Goal: Information Seeking & Learning: Learn about a topic

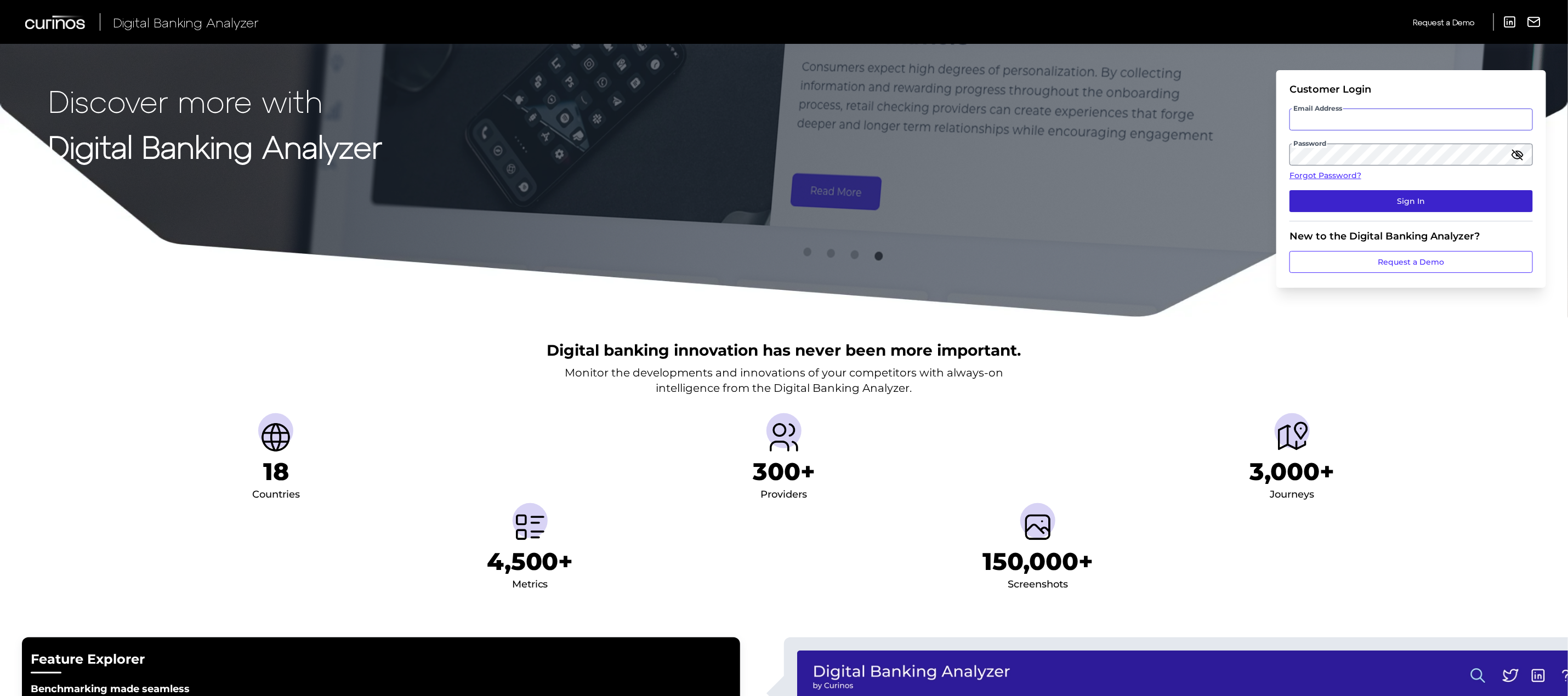
type input "[PERSON_NAME][EMAIL_ADDRESS][PERSON_NAME][DOMAIN_NAME]"
click at [1346, 199] on button "Sign In" at bounding box center [1411, 201] width 244 height 22
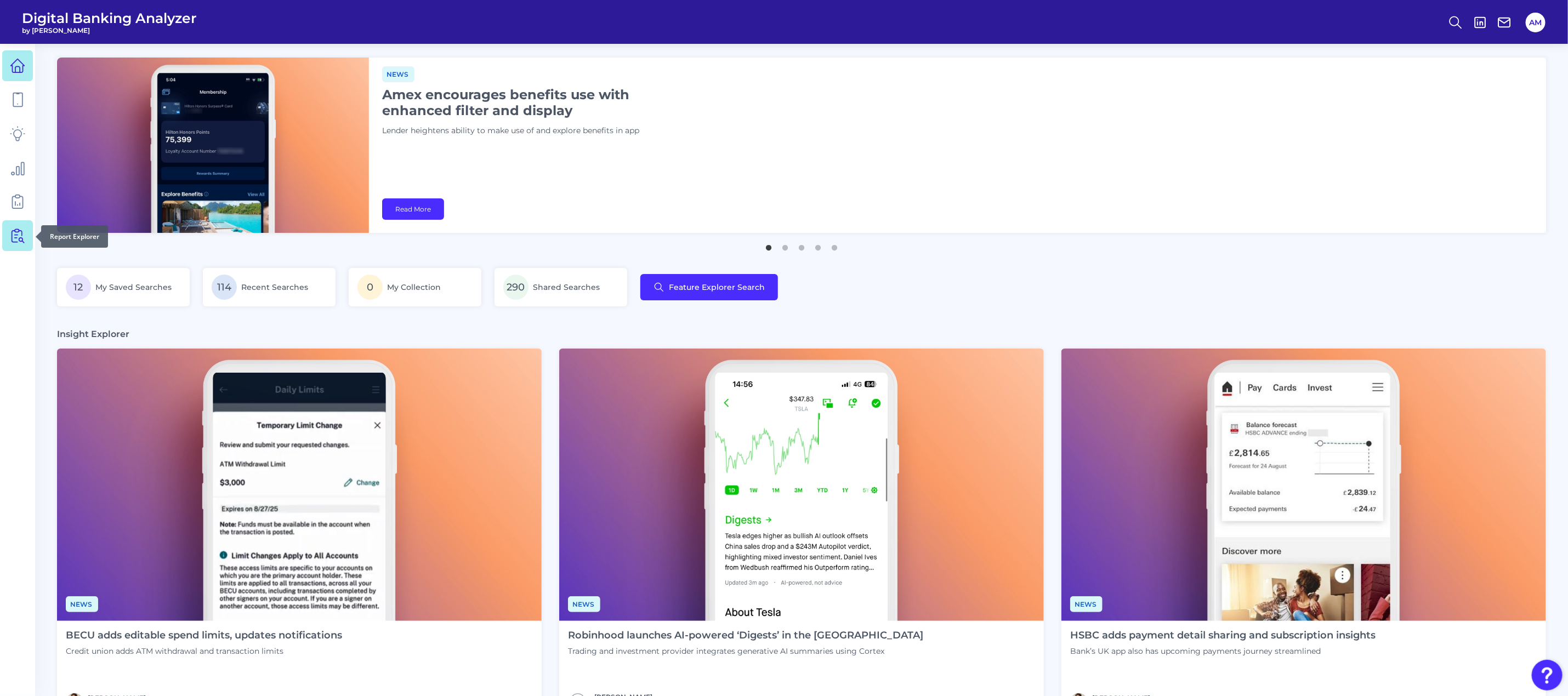
click at [17, 223] on link at bounding box center [18, 235] width 31 height 30
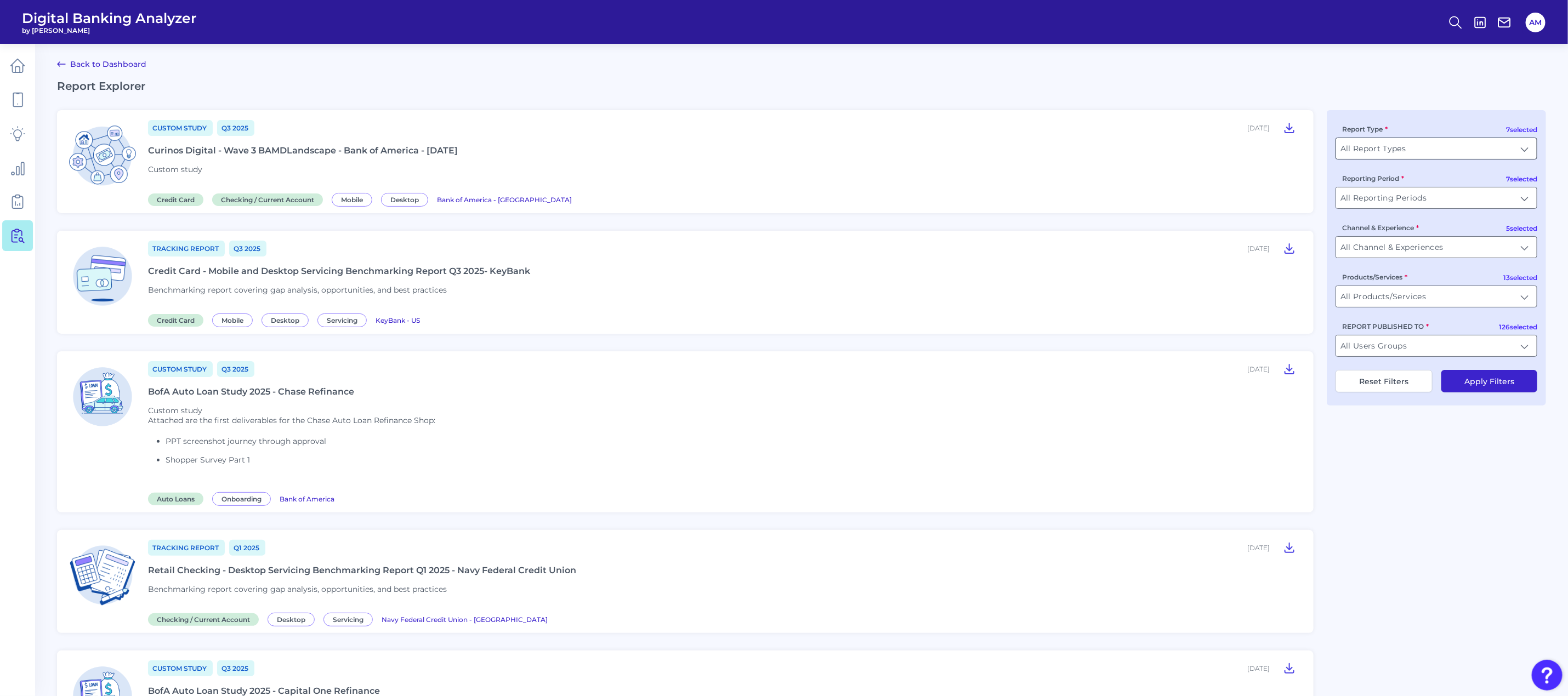
click at [1477, 149] on input "All Report Types" at bounding box center [1436, 148] width 201 height 21
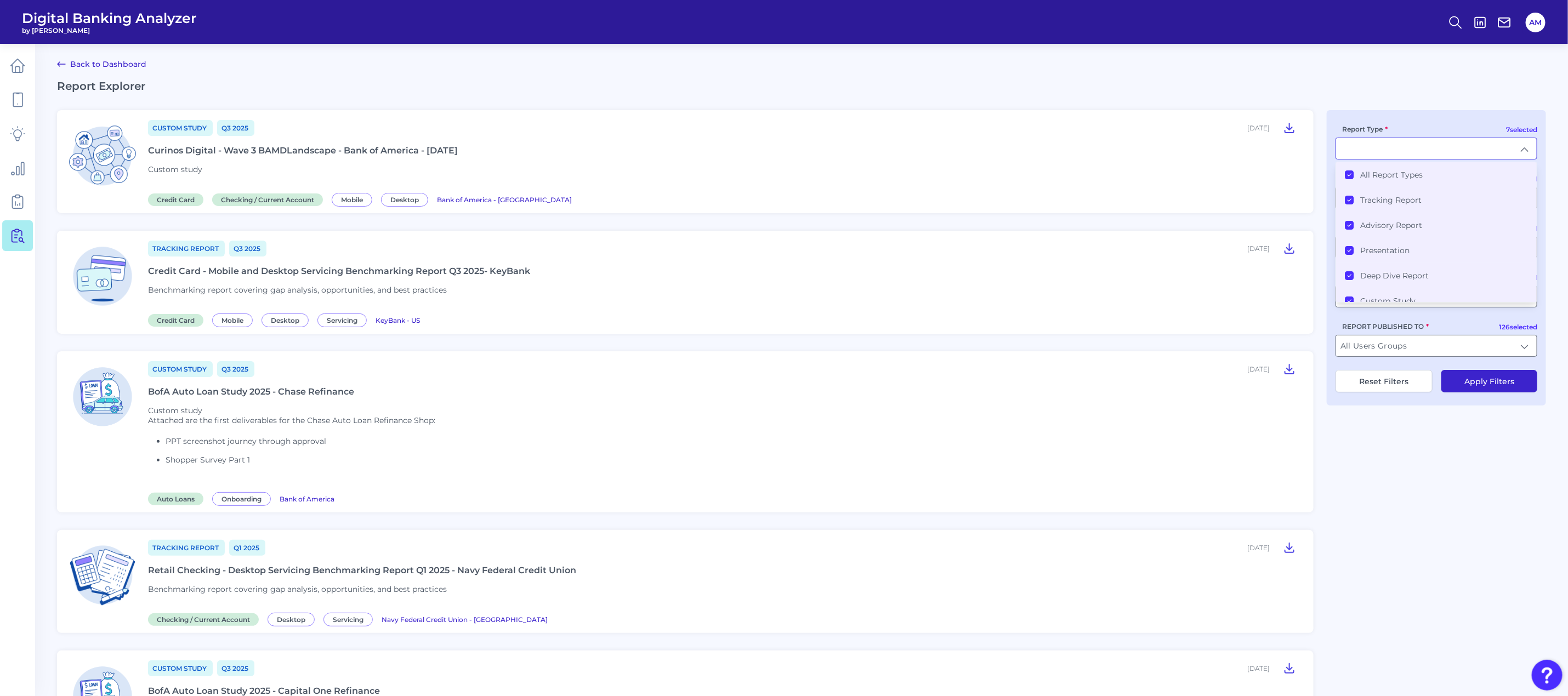
click at [1343, 176] on li "All Report Types" at bounding box center [1436, 174] width 201 height 25
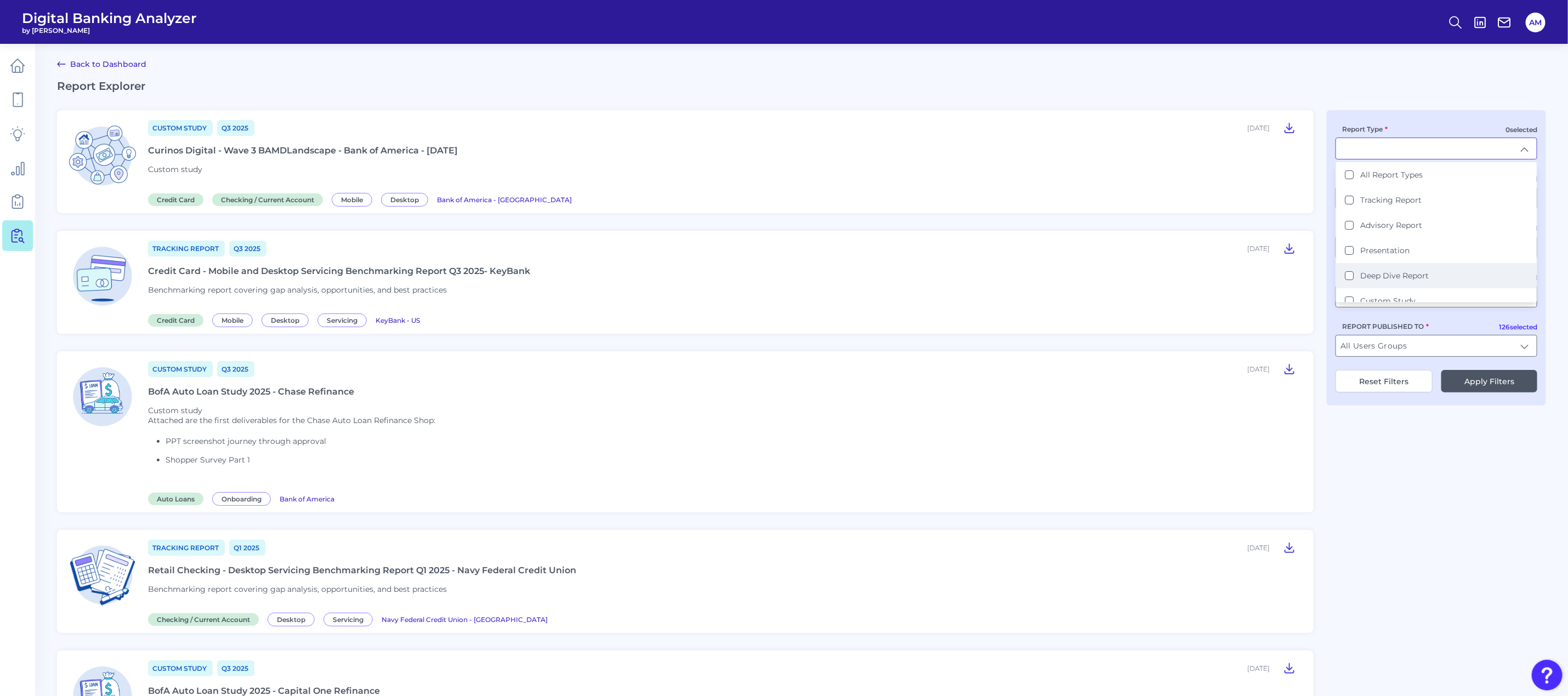
click at [1347, 271] on Report "Deep Dive Report" at bounding box center [1349, 276] width 9 height 9
type input "Deep Dive Report"
click at [1476, 378] on button "Apply Filters" at bounding box center [1489, 381] width 96 height 23
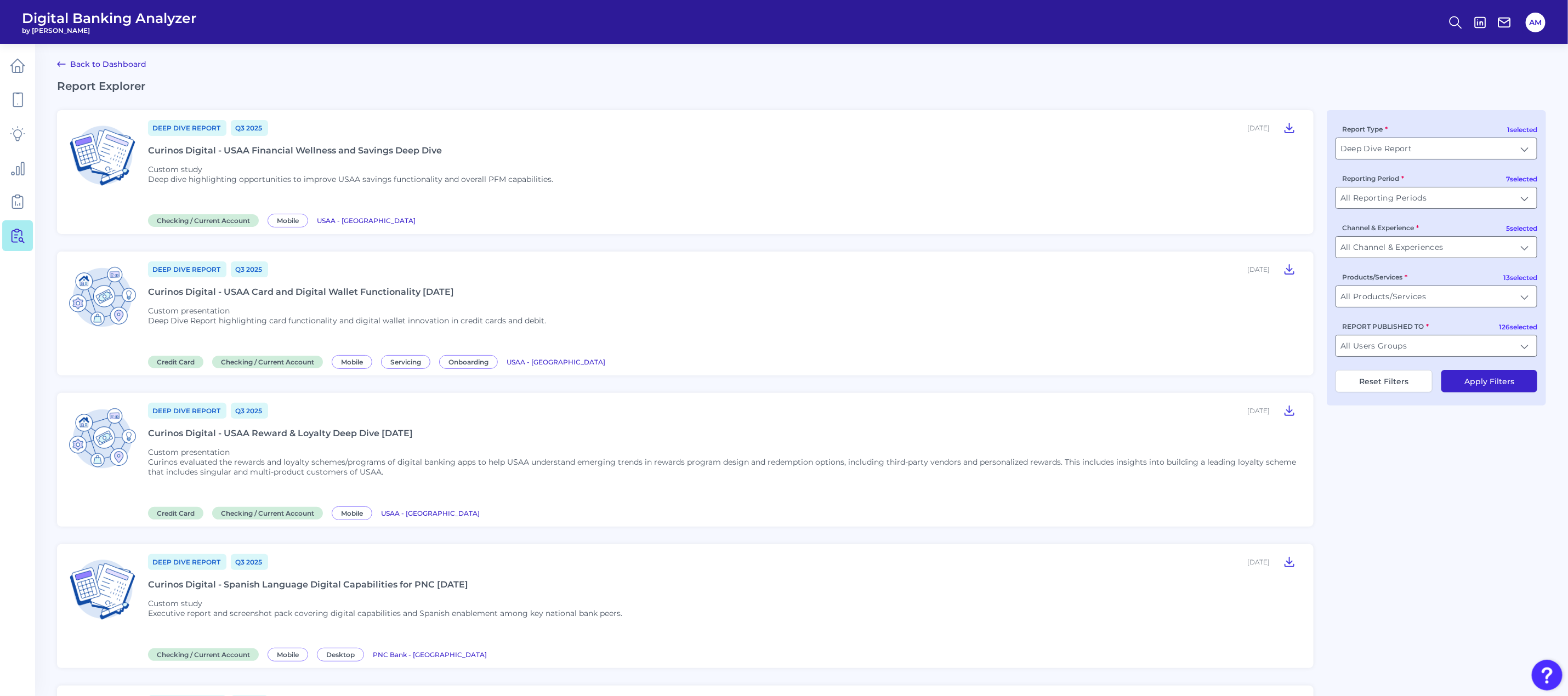
click at [610, 300] on div "Deep Dive Report Q3 [DATE], 2025 Curinos Digital - USAA Card and Digital Wallet…" at bounding box center [724, 314] width 1152 height 106
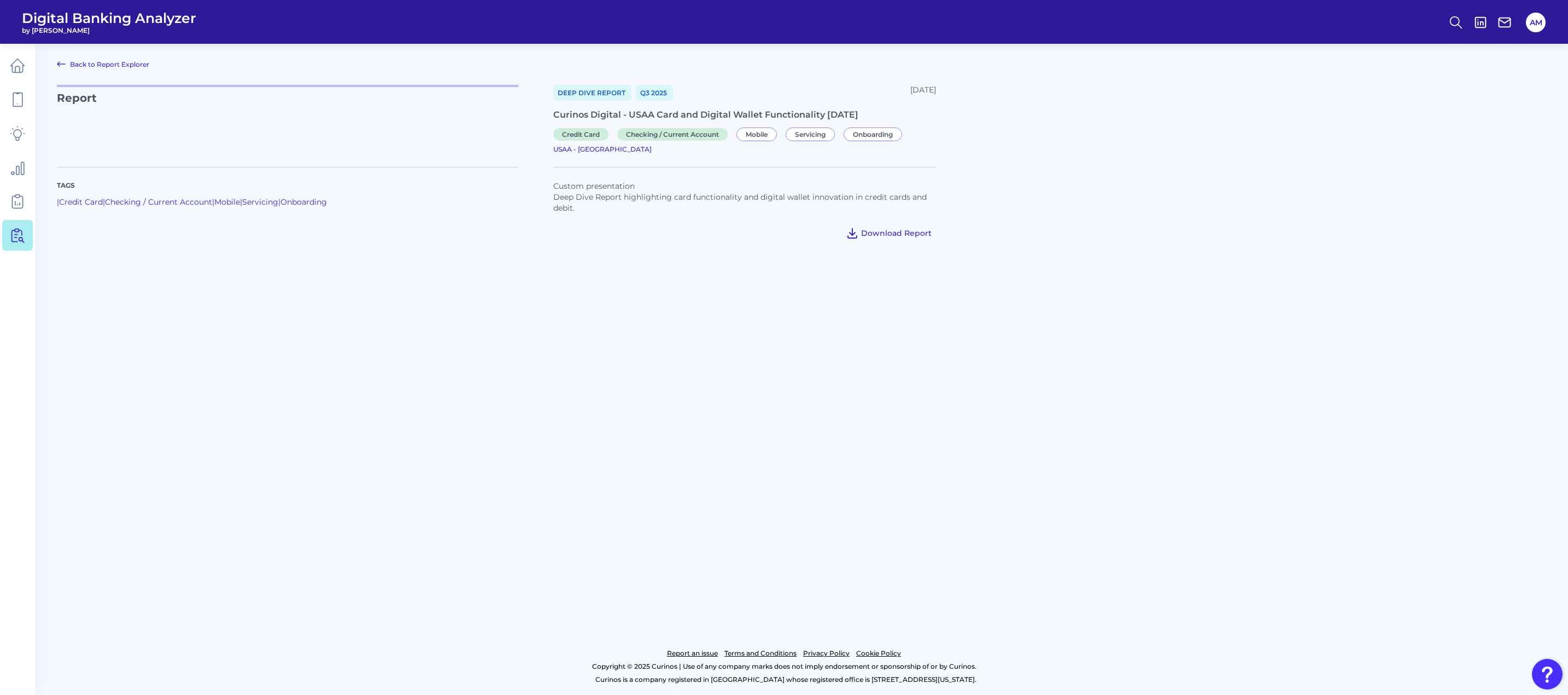
click at [905, 238] on span "Download Report" at bounding box center [897, 233] width 71 height 10
click at [15, 239] on icon at bounding box center [17, 235] width 15 height 15
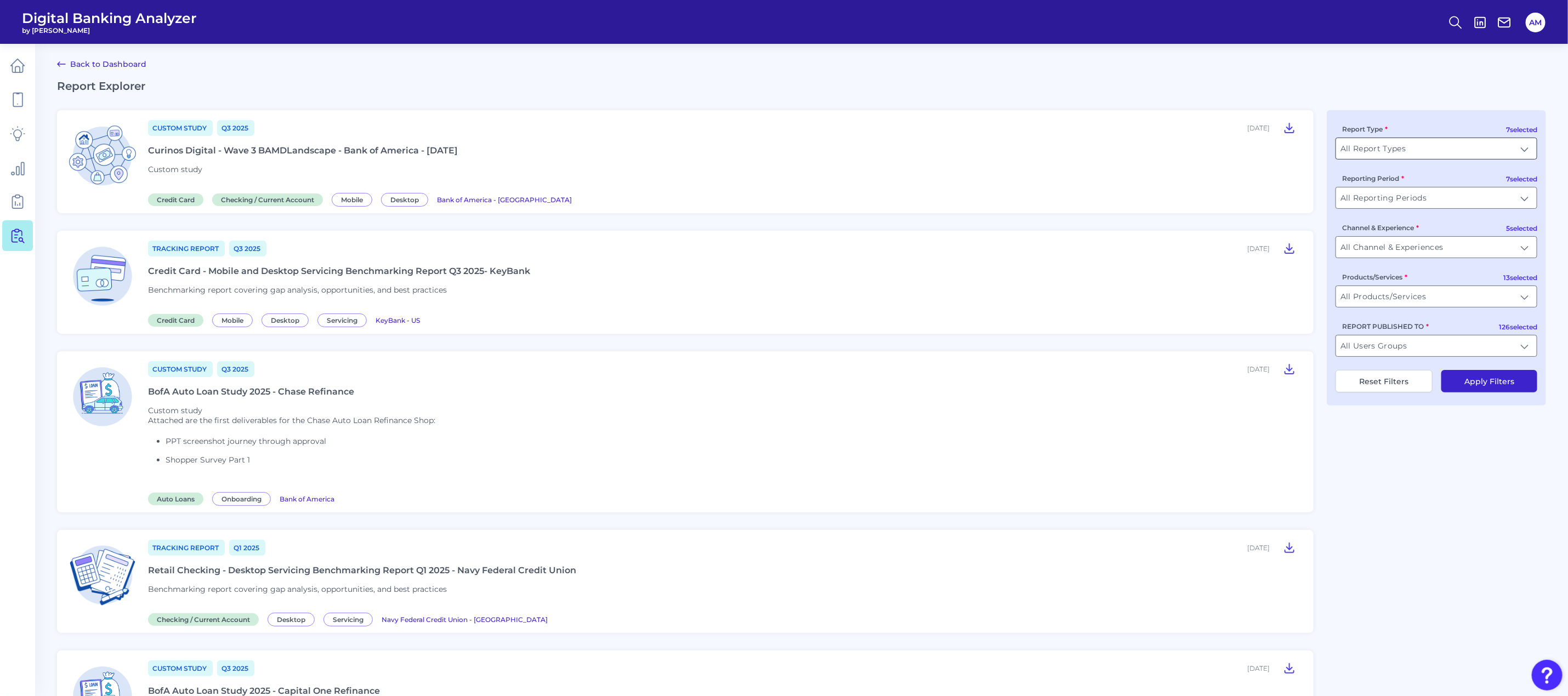
click at [1526, 148] on input "All Report Types" at bounding box center [1436, 148] width 201 height 21
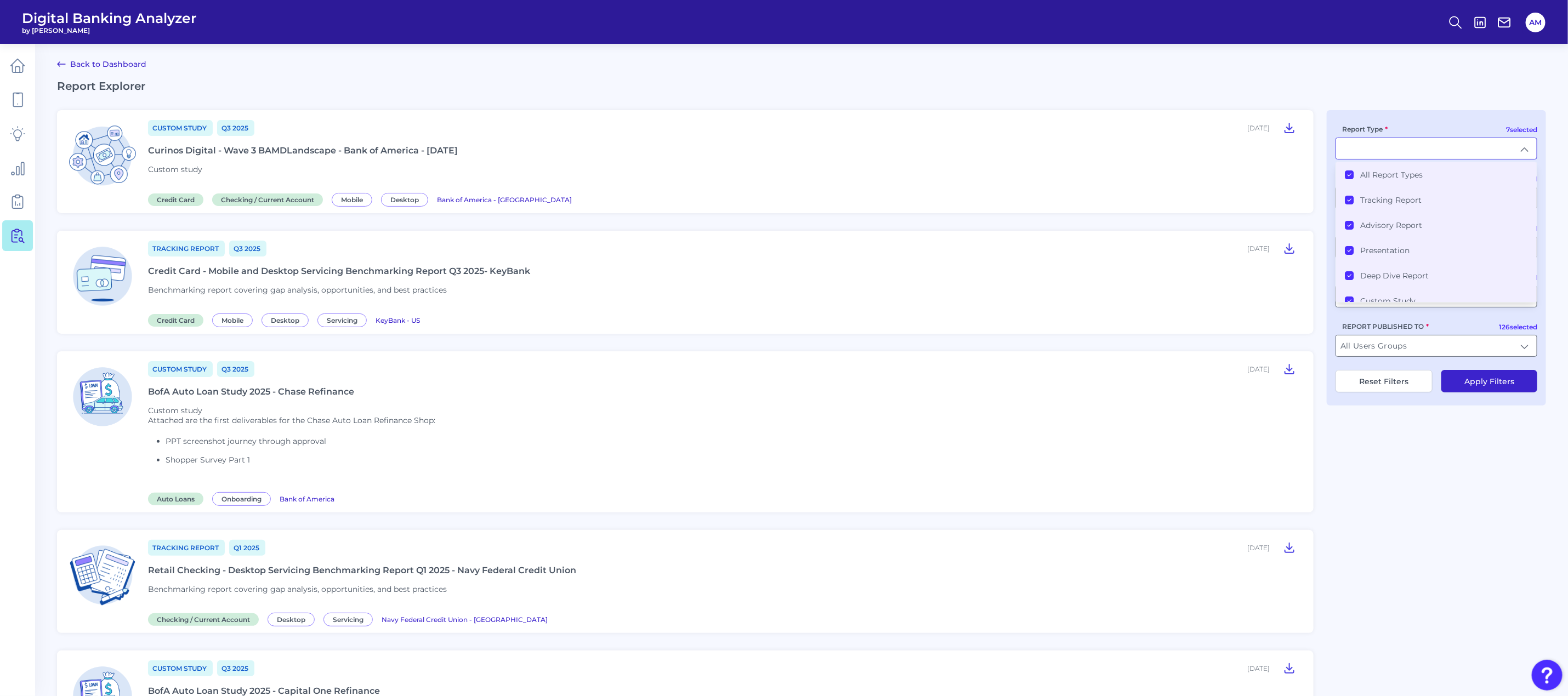
click at [1351, 174] on icon at bounding box center [1349, 174] width 5 height 5
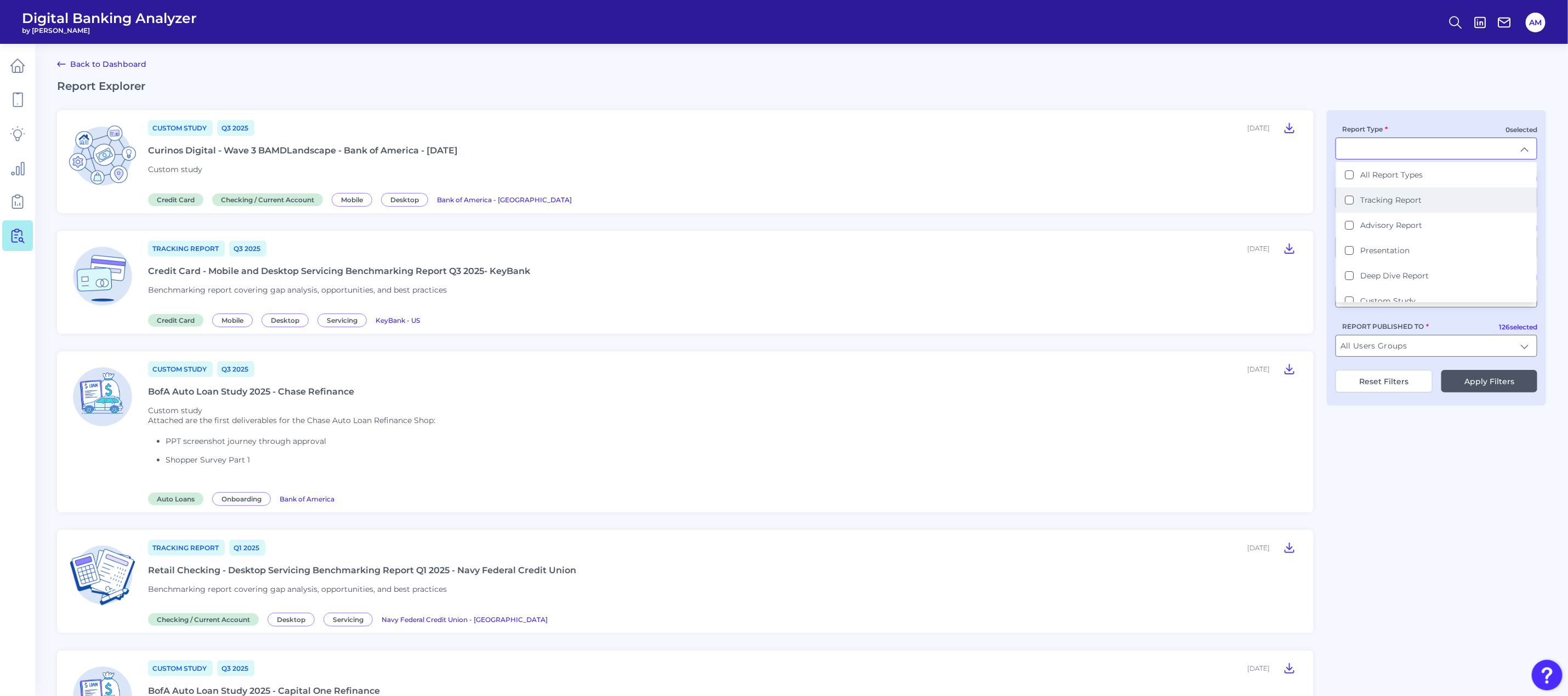
click at [1350, 199] on Report "Tracking Report" at bounding box center [1349, 200] width 9 height 9
type input "Tracking Report"
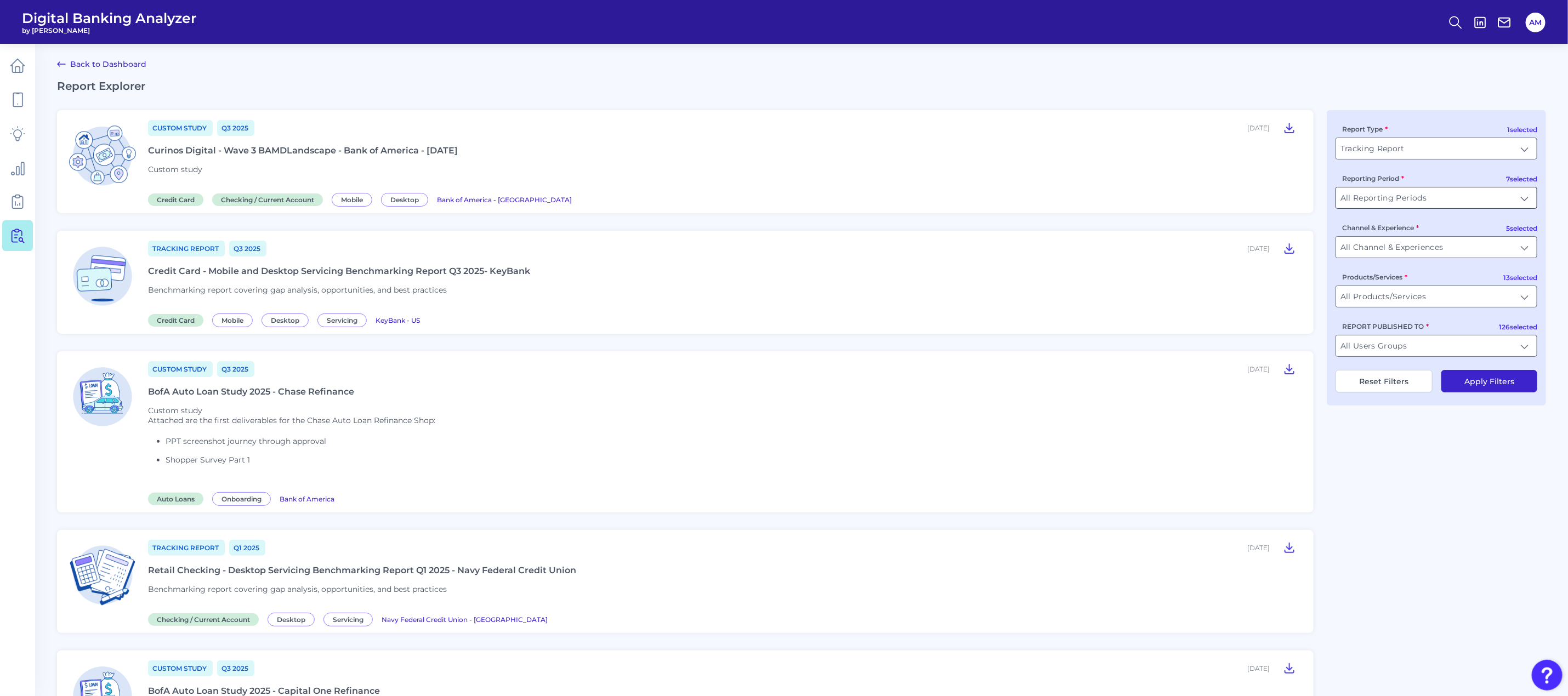
click at [1499, 197] on input "All Reporting Periods" at bounding box center [1436, 198] width 201 height 21
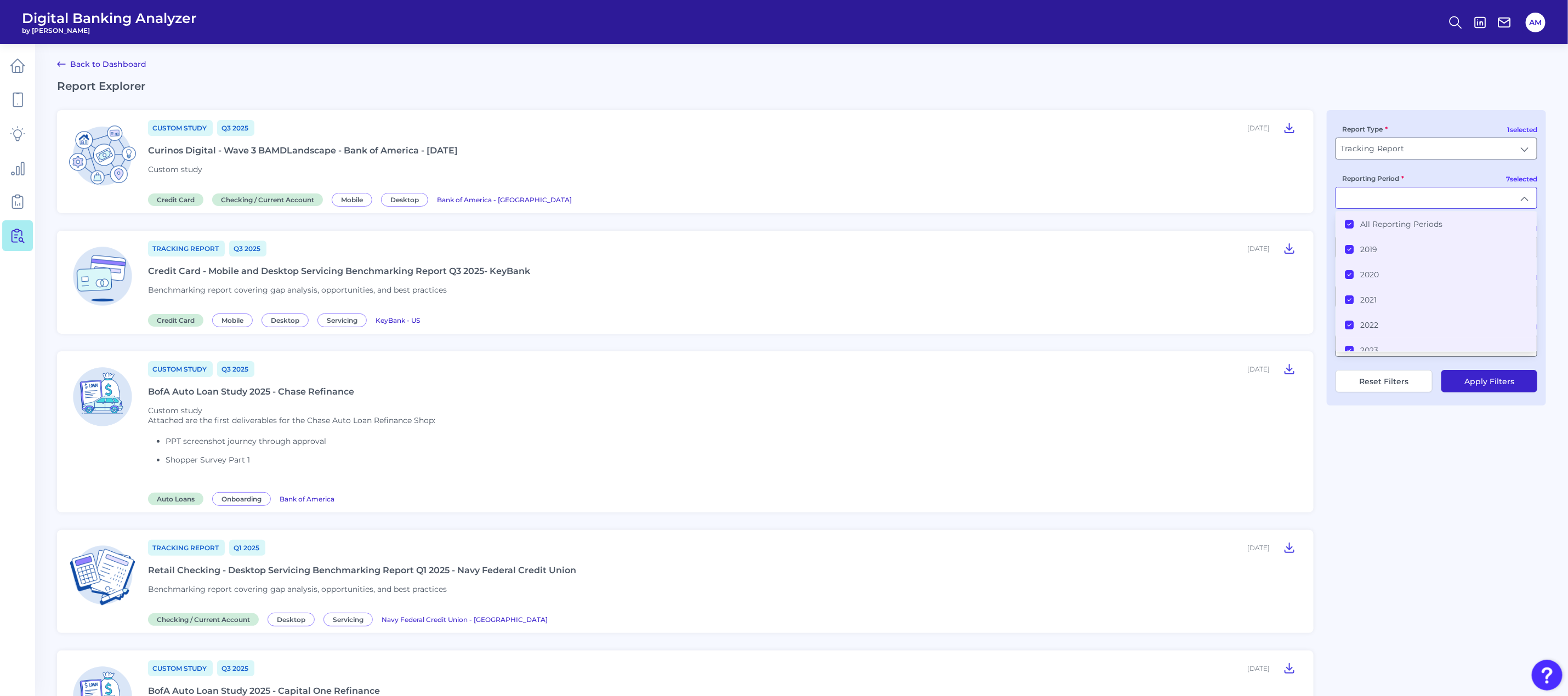
type input "All Reporting Periods"
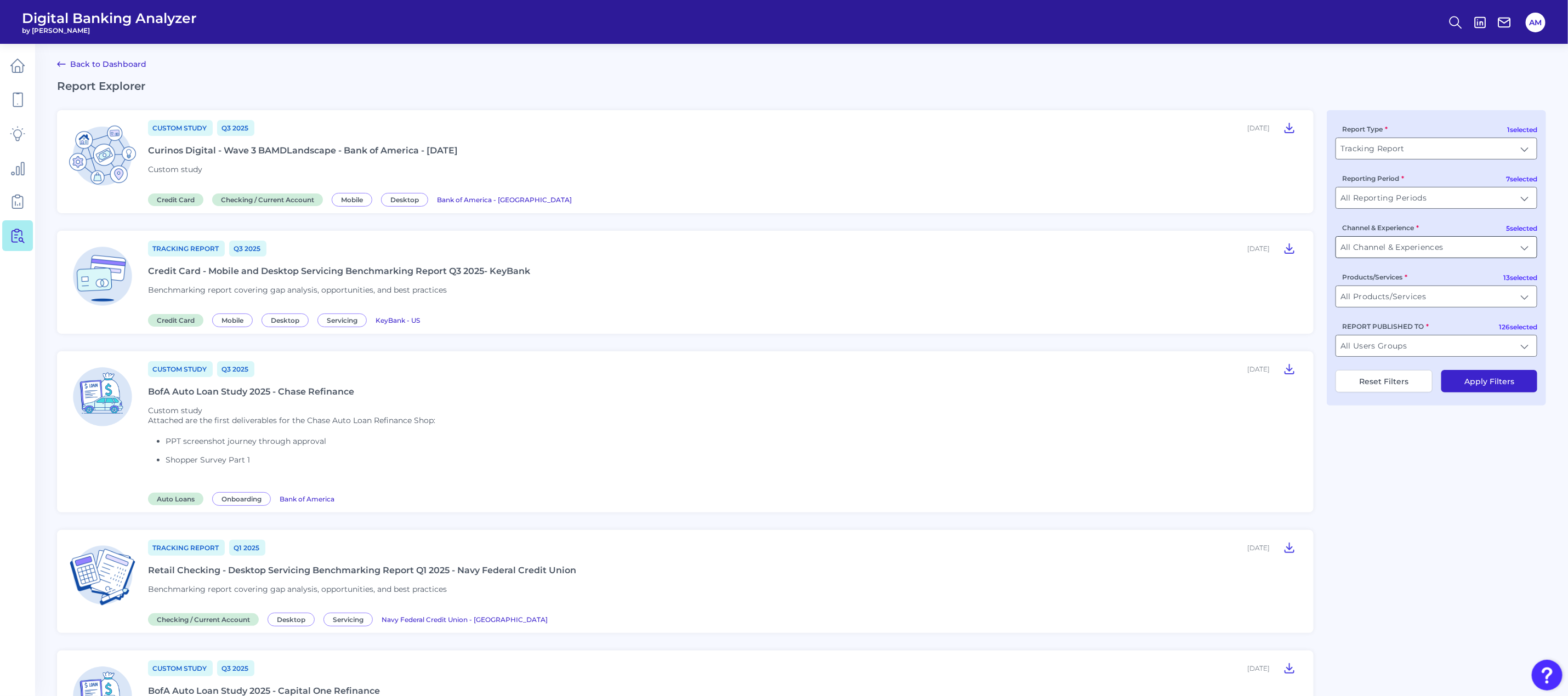
click at [1477, 252] on input "All Channel & Experiences" at bounding box center [1436, 247] width 201 height 21
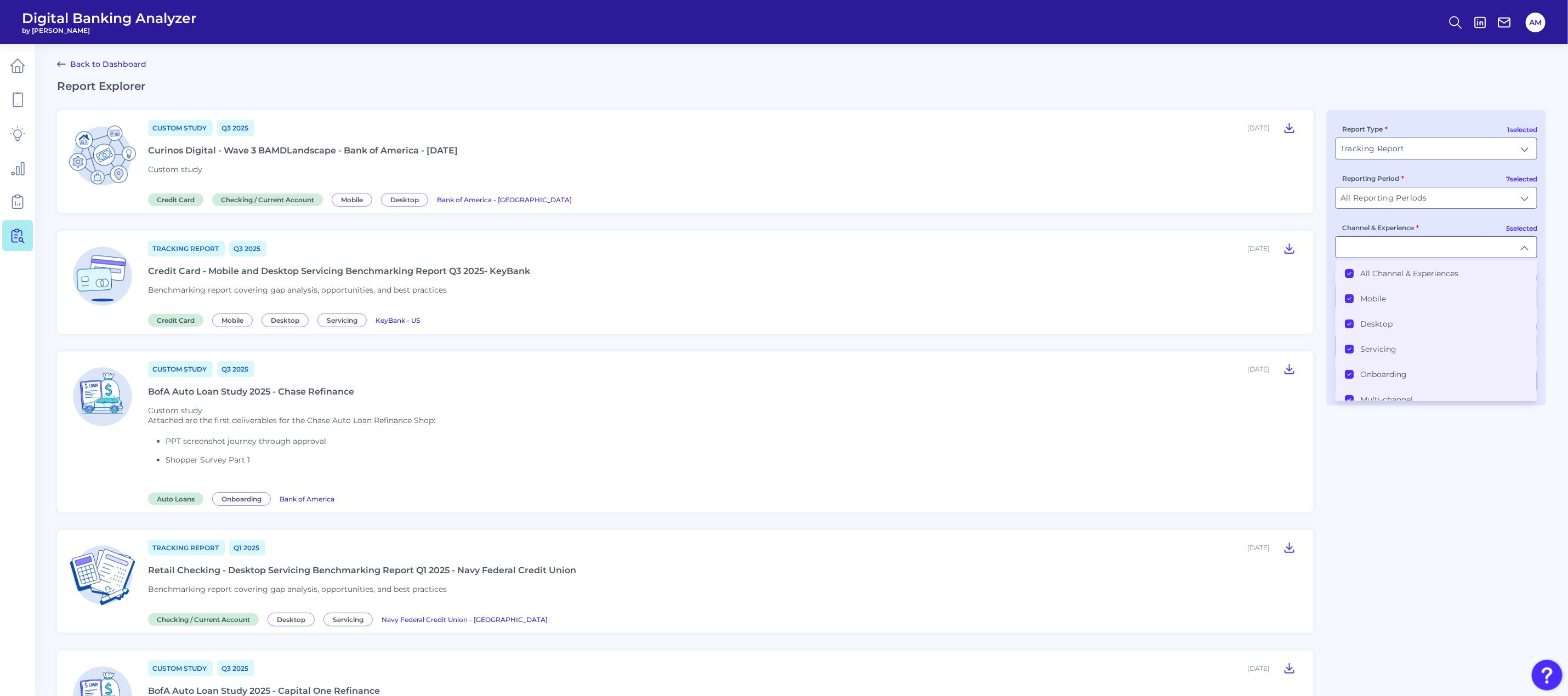
click at [1350, 275] on icon at bounding box center [1349, 273] width 5 height 5
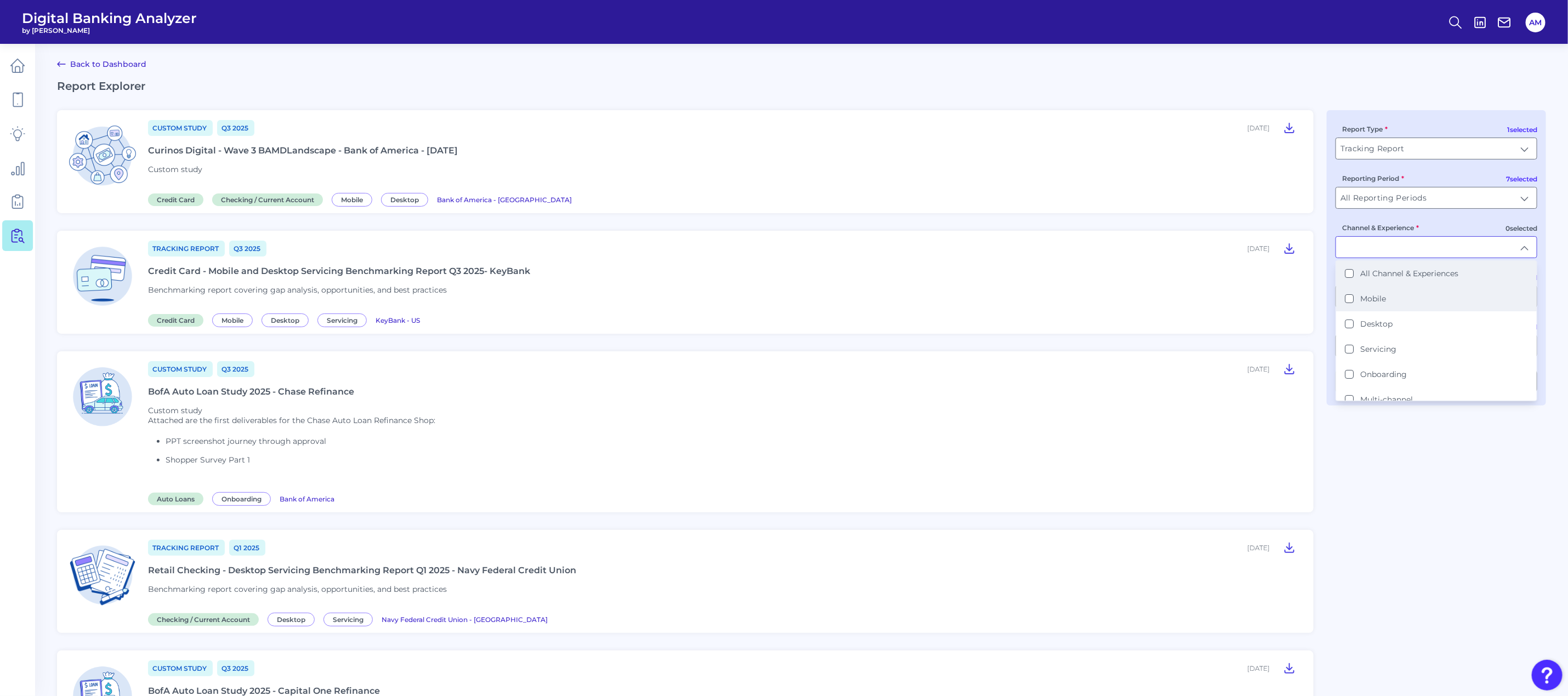
click at [1345, 294] on button "Mobile" at bounding box center [1349, 298] width 9 height 9
click at [1350, 328] on li "Desktop" at bounding box center [1436, 323] width 201 height 25
click at [1348, 339] on li "Servicing" at bounding box center [1436, 348] width 201 height 25
type input "Mobile, Desktop, Servicing"
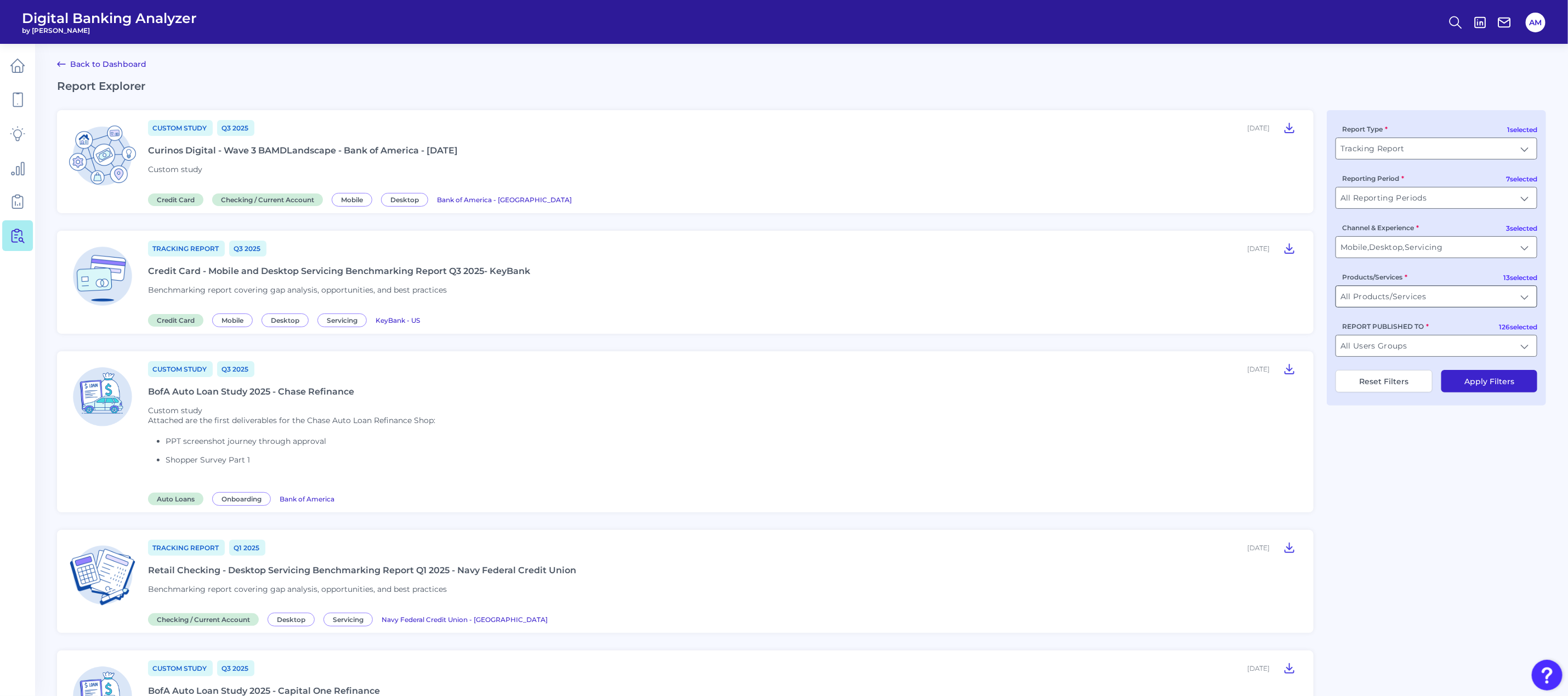
click at [1482, 293] on input "All Products/Services" at bounding box center [1436, 296] width 201 height 21
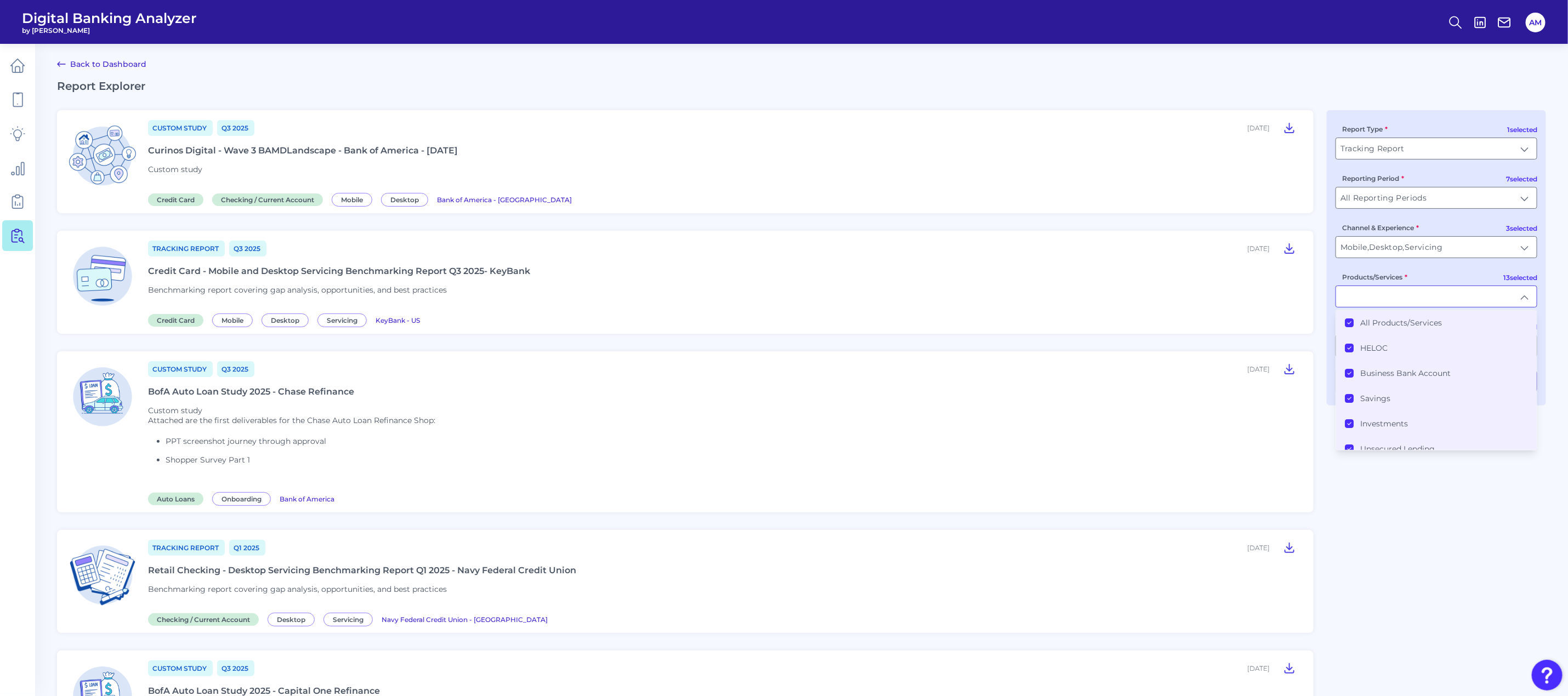
click at [1346, 322] on icon at bounding box center [1349, 323] width 5 height 5
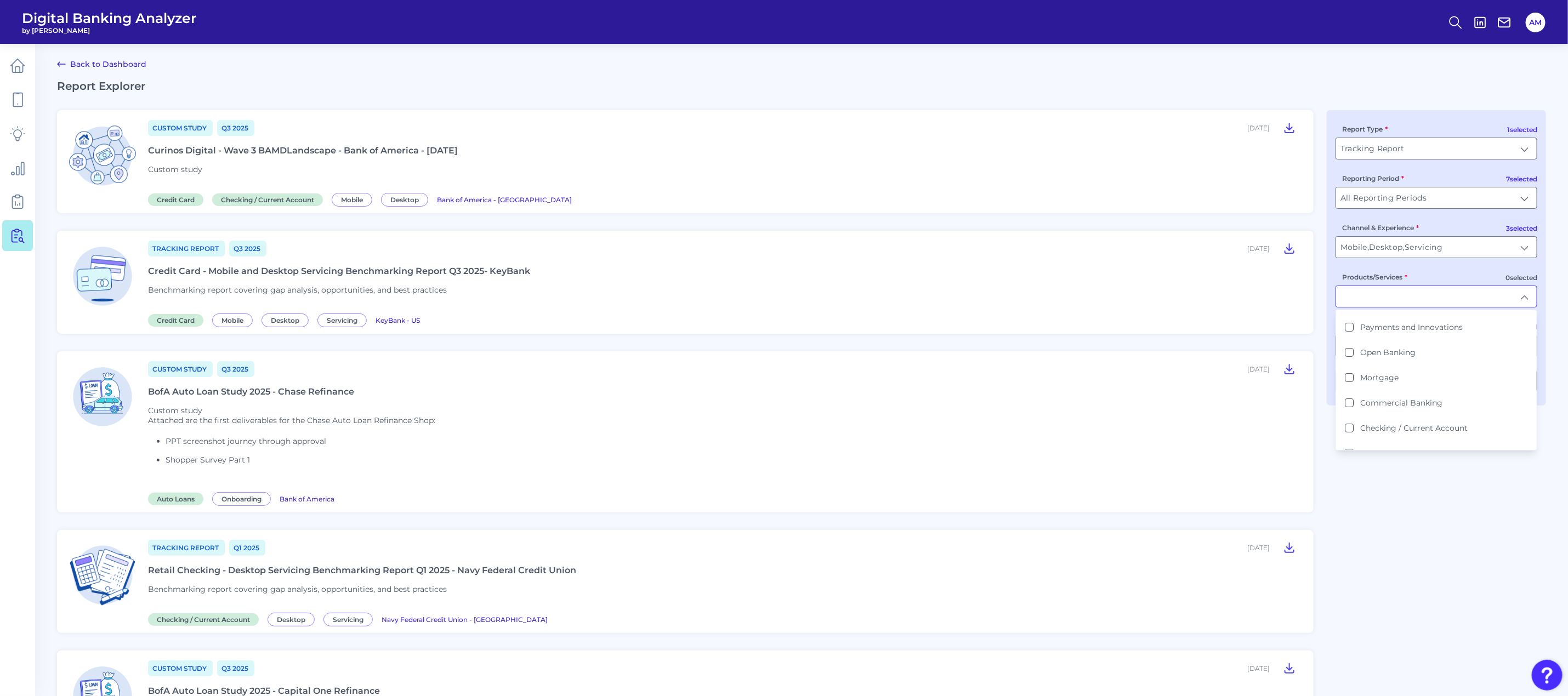
scroll to position [164, 0]
click at [1349, 431] on Card "Credit Card" at bounding box center [1349, 436] width 9 height 9
type input "Credit Card"
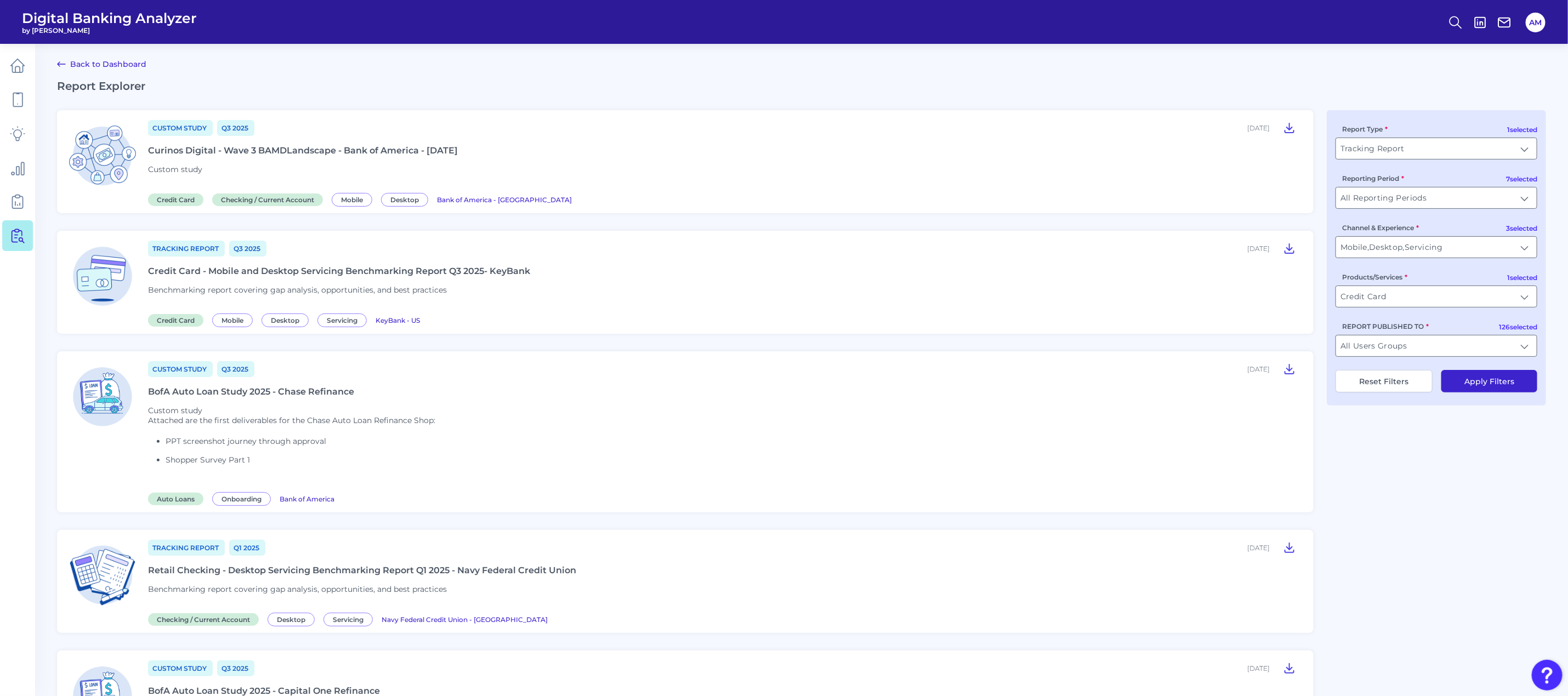
click at [1470, 385] on button "Apply Filters" at bounding box center [1489, 381] width 96 height 23
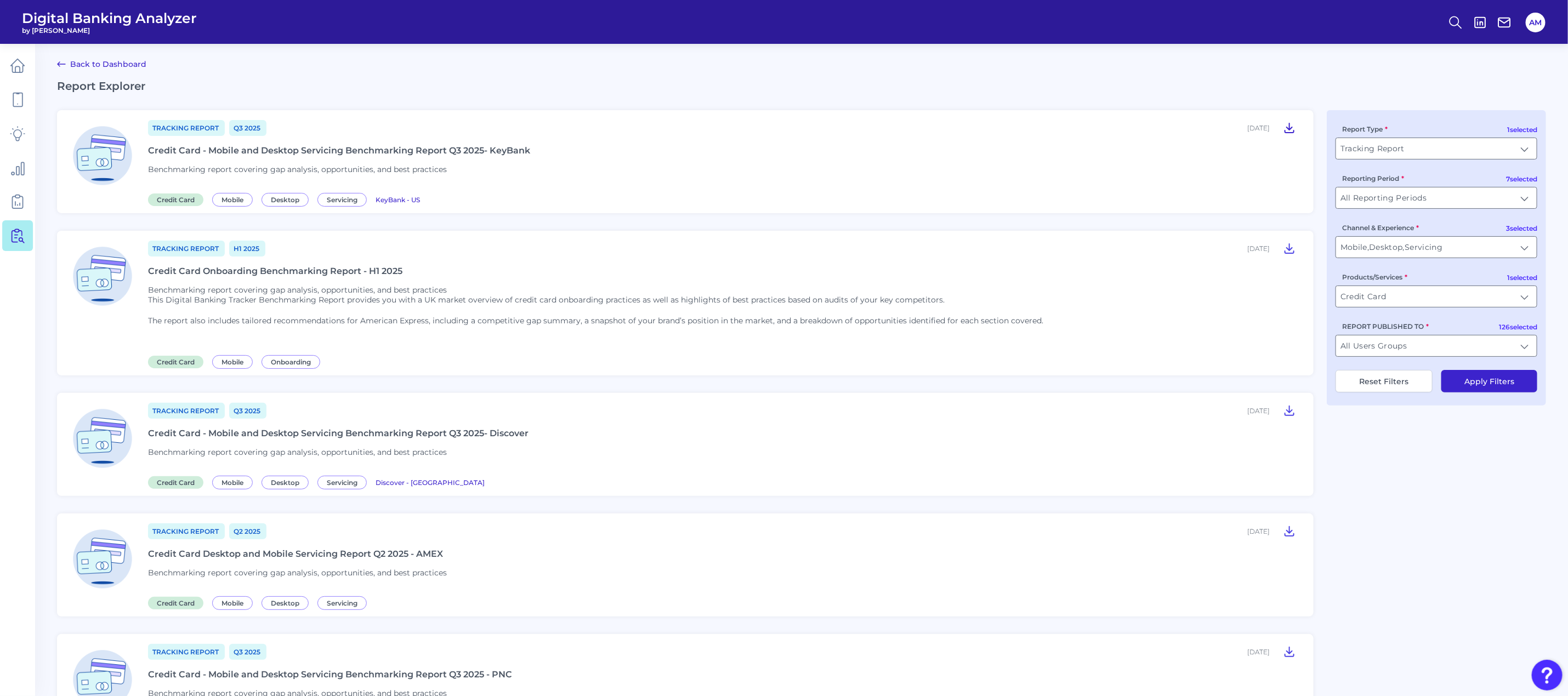
click at [1287, 130] on icon at bounding box center [1290, 127] width 13 height 13
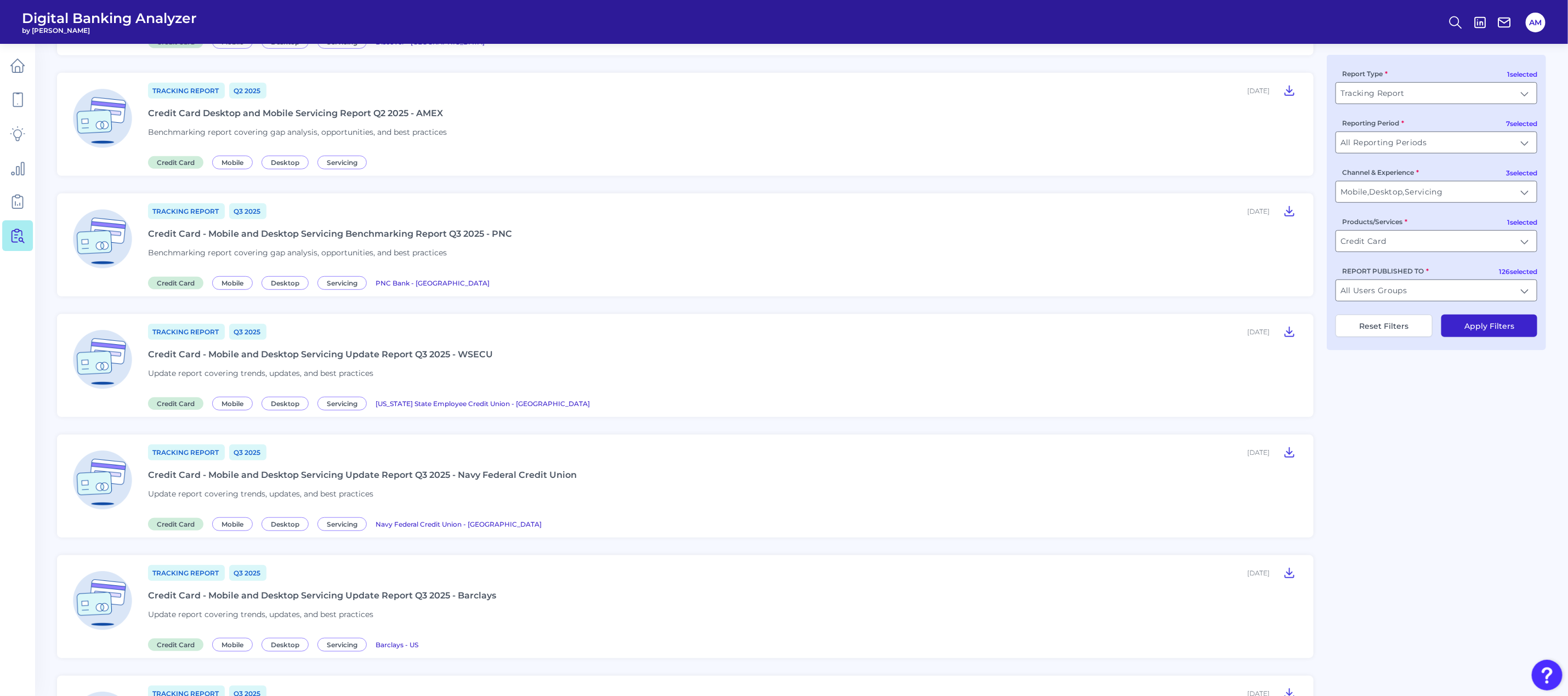
scroll to position [493, 0]
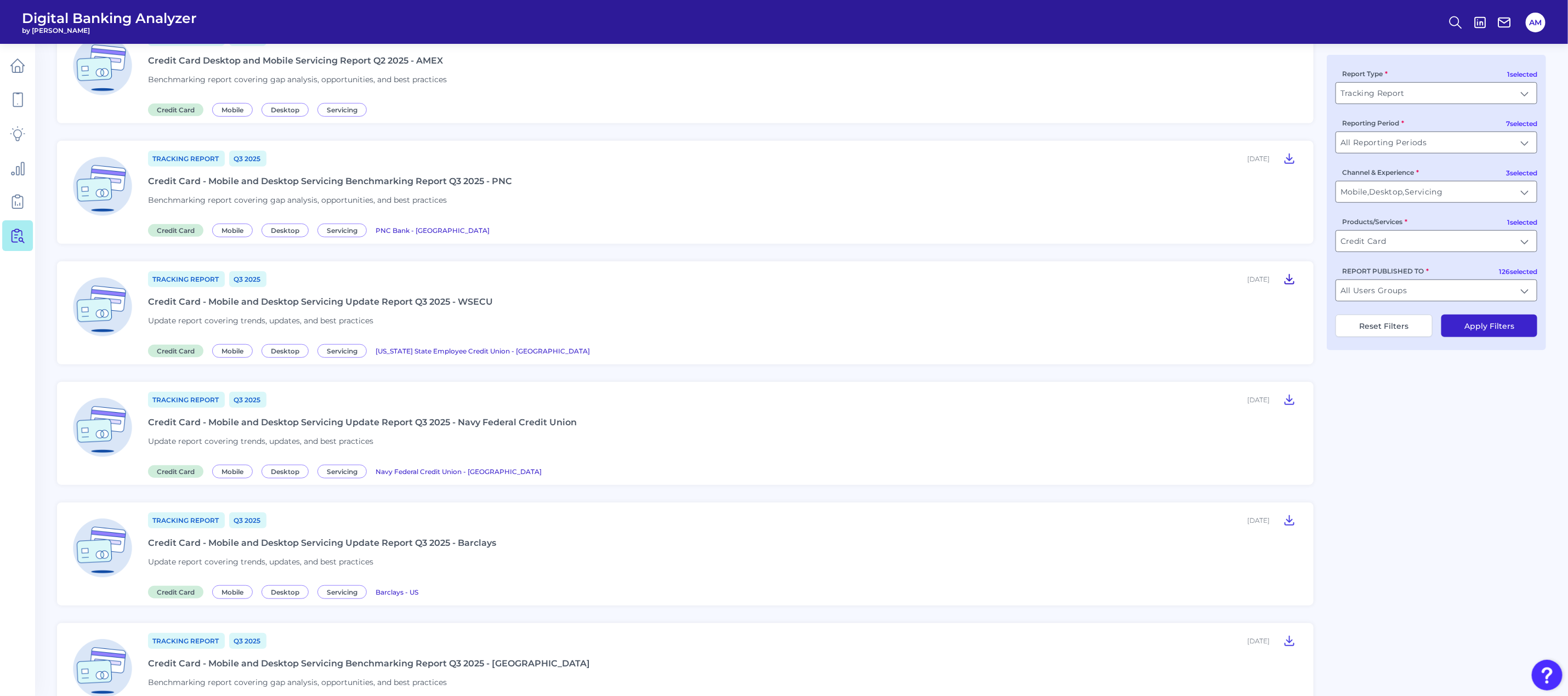
click at [1293, 272] on icon at bounding box center [1290, 279] width 13 height 13
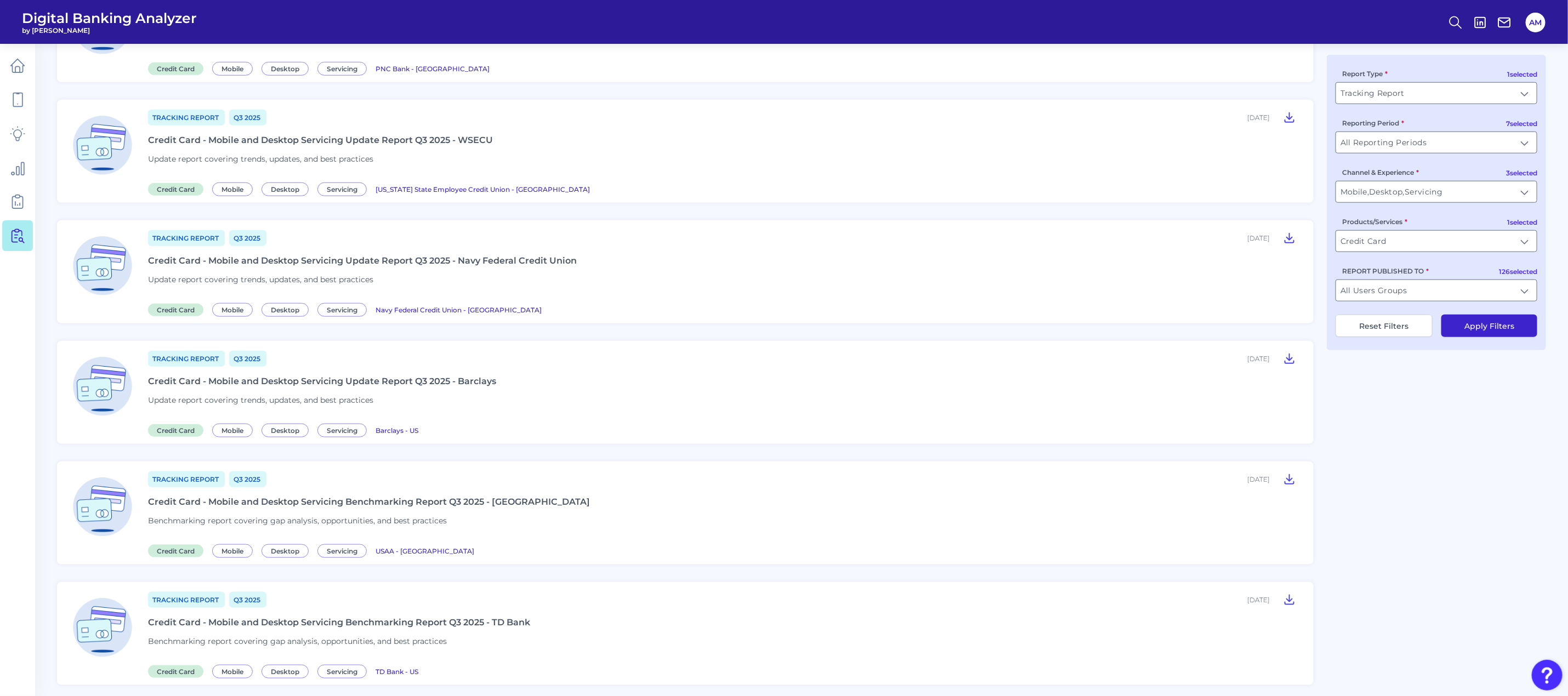
scroll to position [658, 0]
click at [1291, 472] on icon at bounding box center [1289, 476] width 9 height 9
click at [1291, 590] on icon at bounding box center [1290, 597] width 13 height 13
click at [1388, 483] on div "Tracking Report Q3 [DATE], 2025 Credit Card - Mobile and Desktop Servicing Benc…" at bounding box center [801, 240] width 1489 height 1576
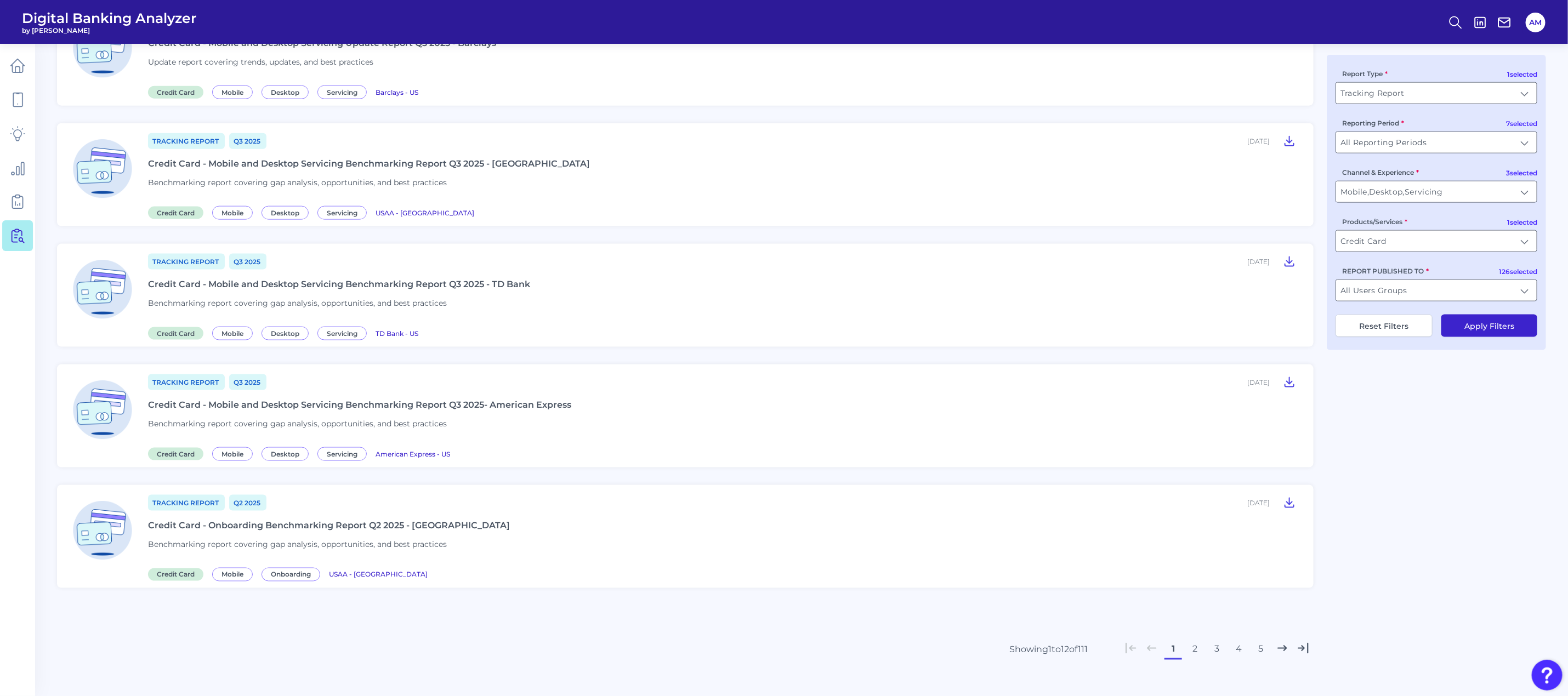
scroll to position [1000, 0]
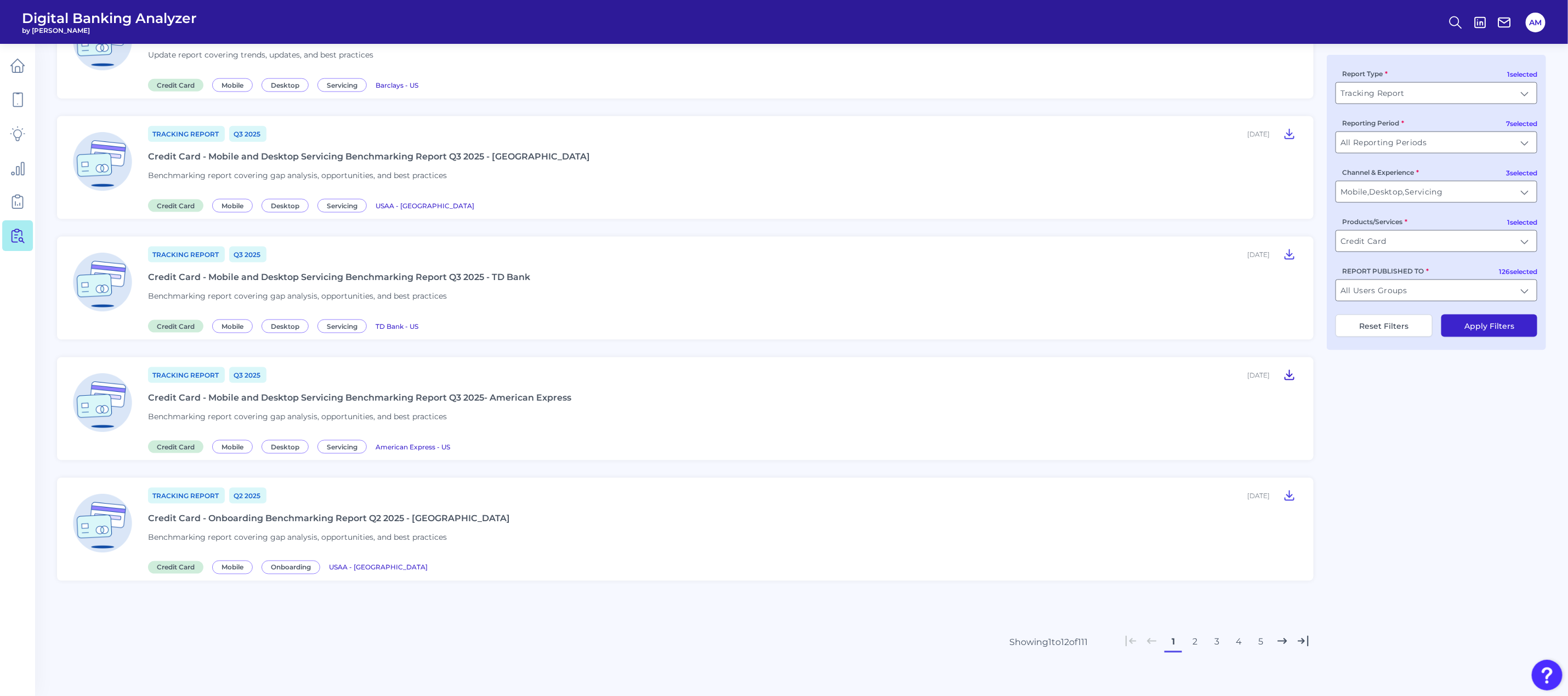
click at [1287, 370] on icon at bounding box center [1290, 375] width 13 height 13
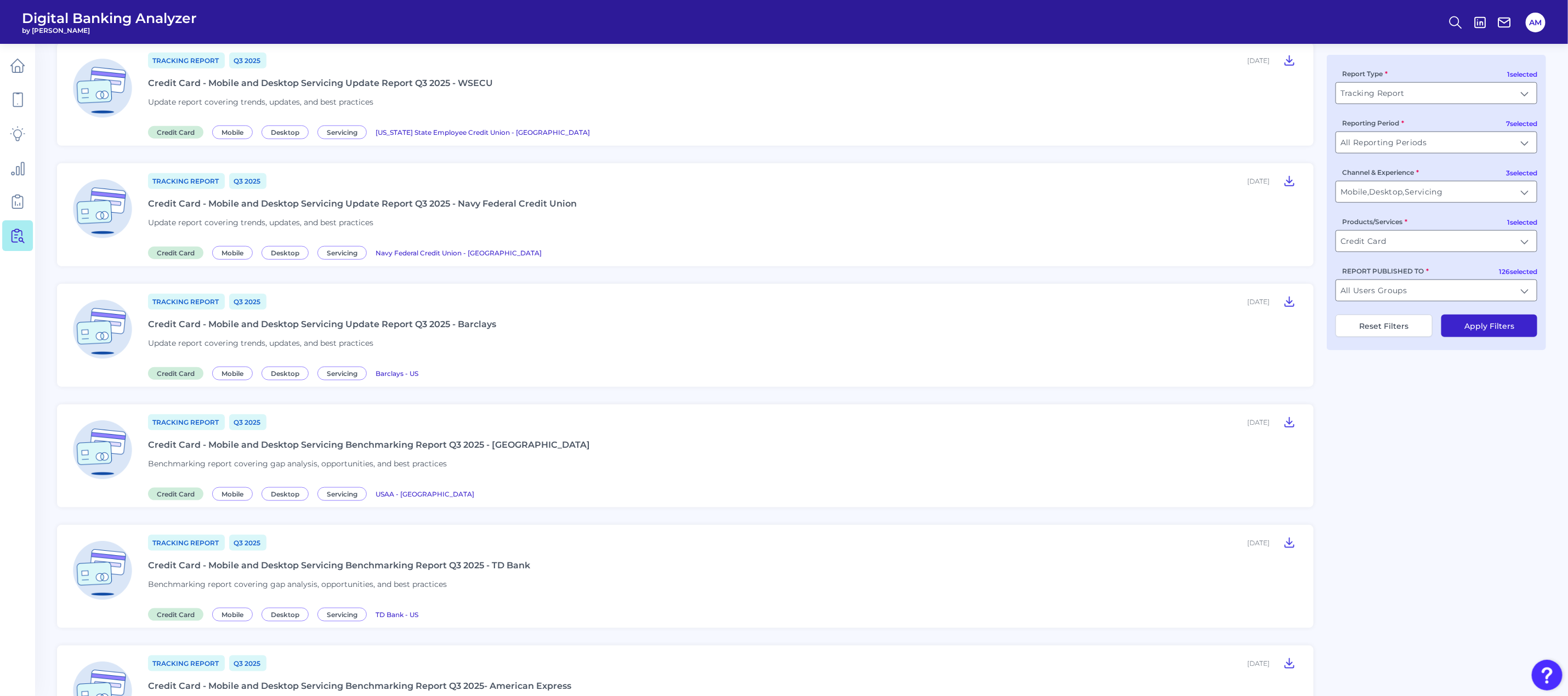
scroll to position [671, 0]
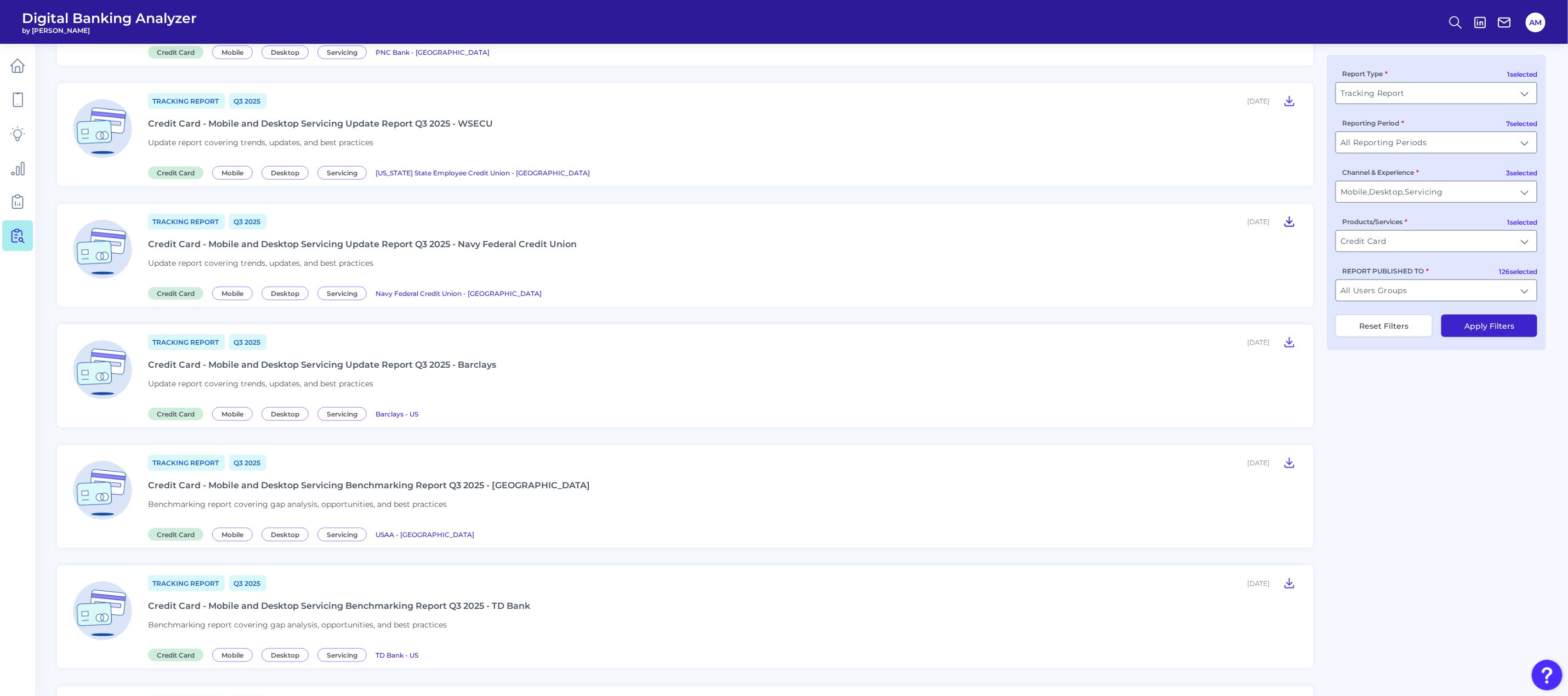
click at [1288, 216] on icon at bounding box center [1290, 221] width 13 height 13
click at [1387, 546] on div "Tracking Report Q3 [DATE], 2025 Credit Card - Mobile and Desktop Servicing Benc…" at bounding box center [801, 226] width 1489 height 1576
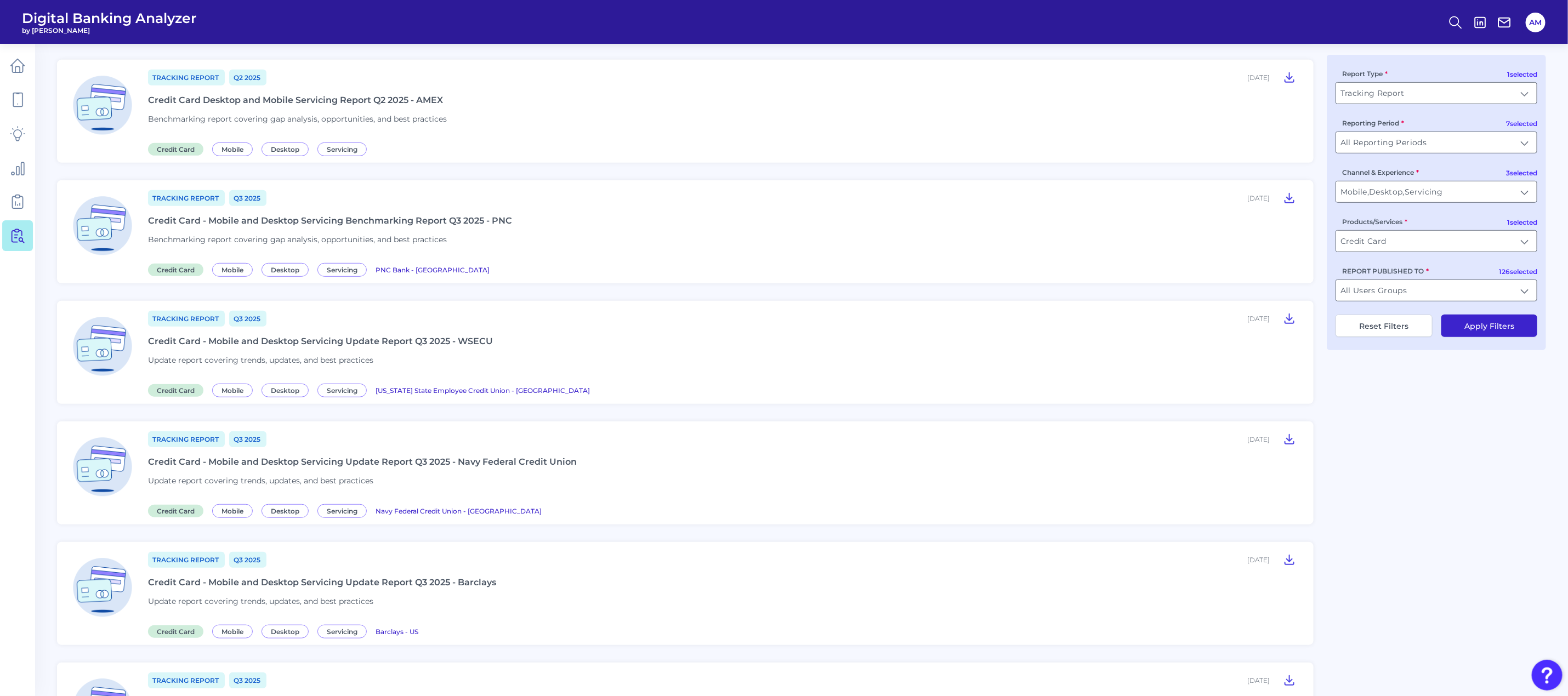
scroll to position [425, 0]
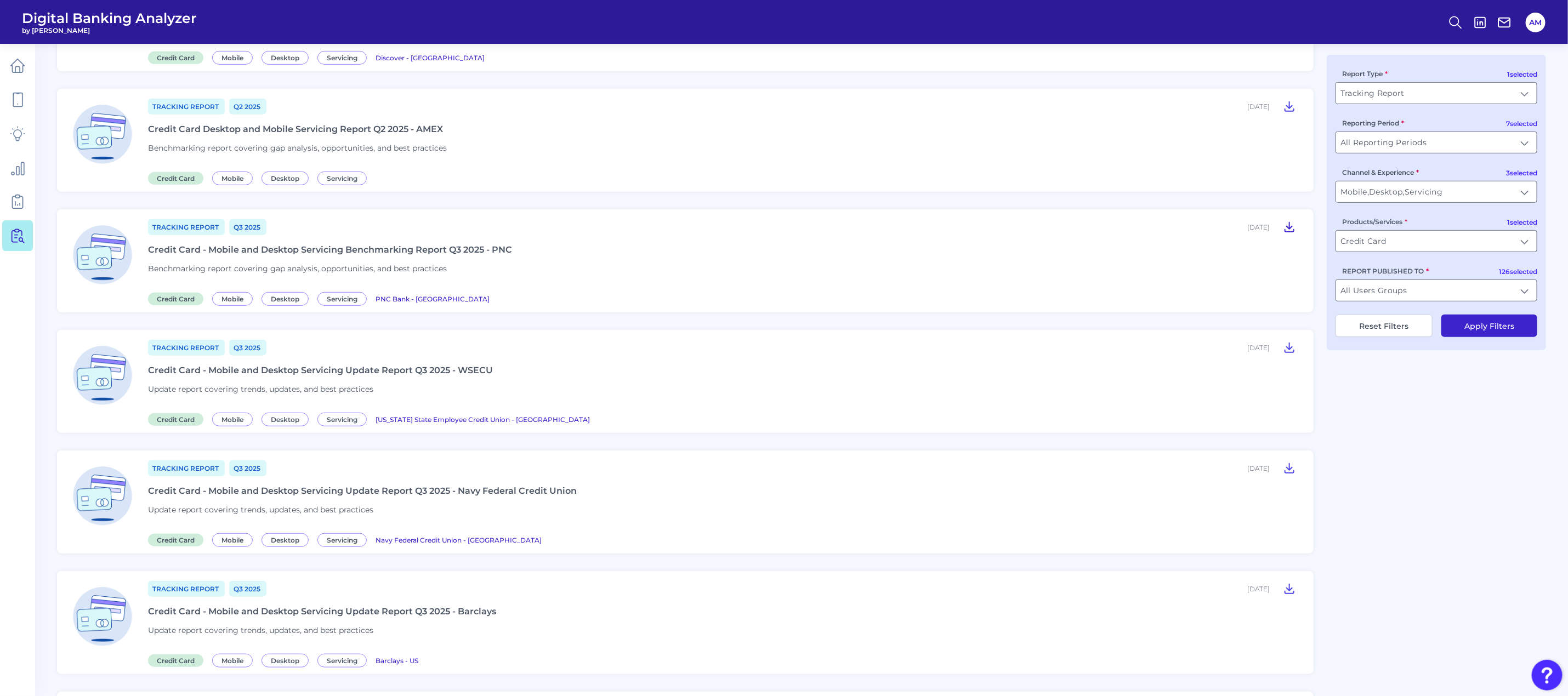
click at [1286, 222] on icon at bounding box center [1290, 227] width 13 height 13
